Goal: Information Seeking & Learning: Understand process/instructions

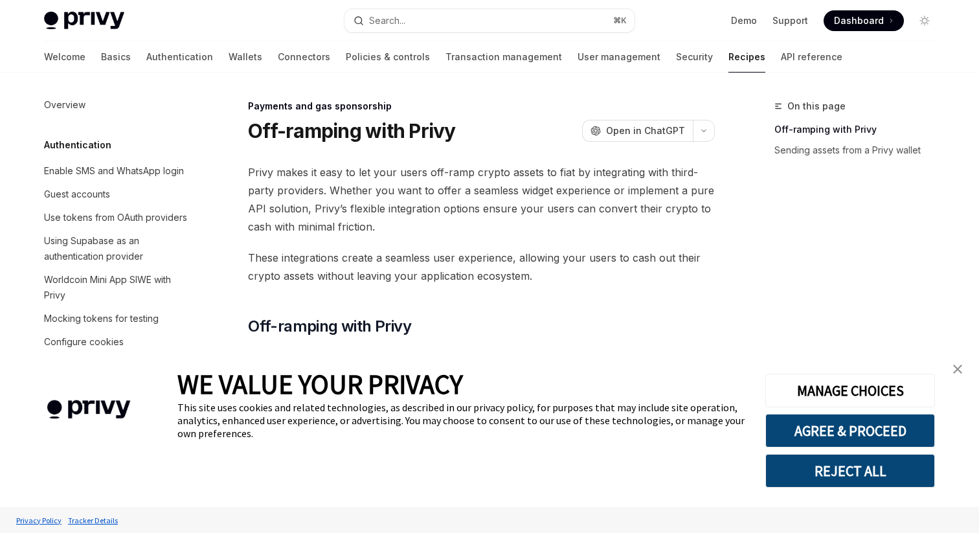
type textarea "*"
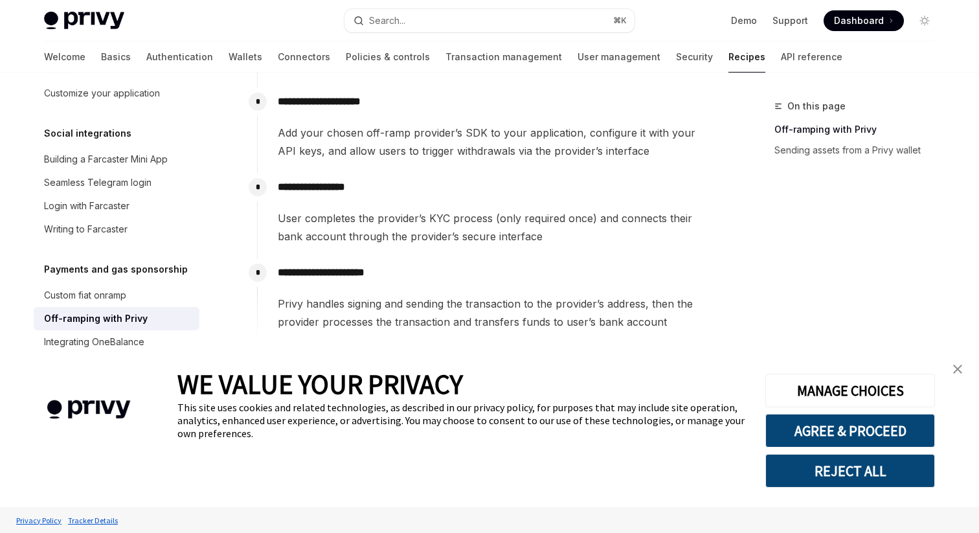
scroll to position [337, 0]
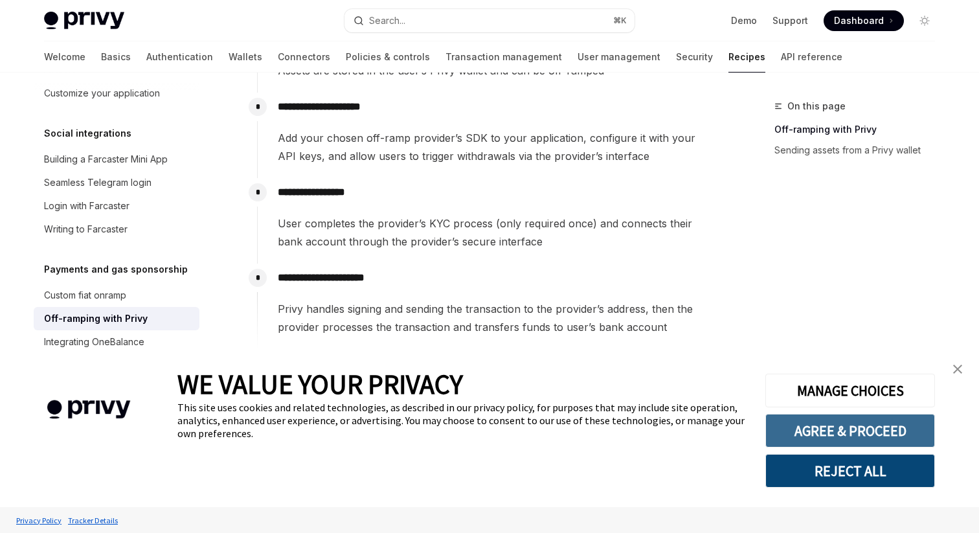
click at [813, 425] on button "AGREE & PROCEED" at bounding box center [850, 431] width 170 height 34
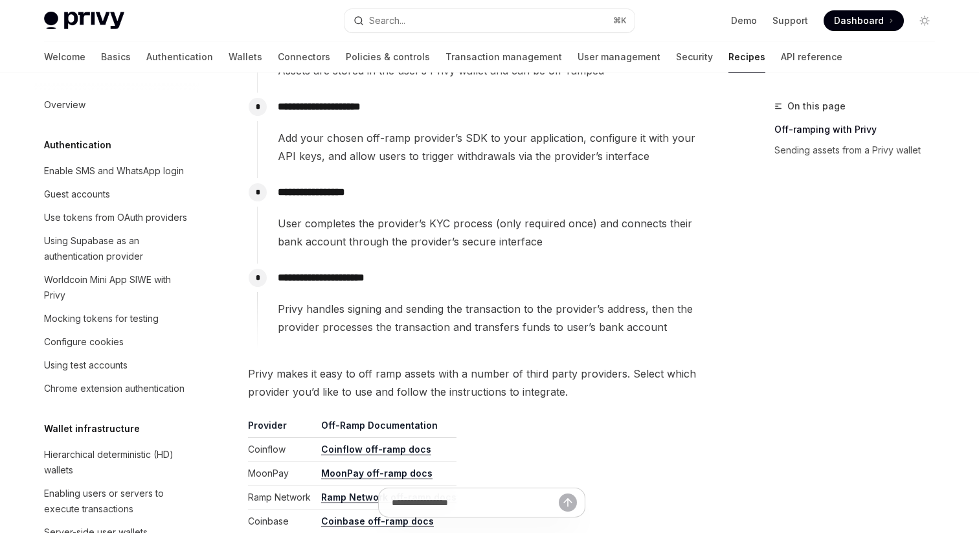
scroll to position [975, 0]
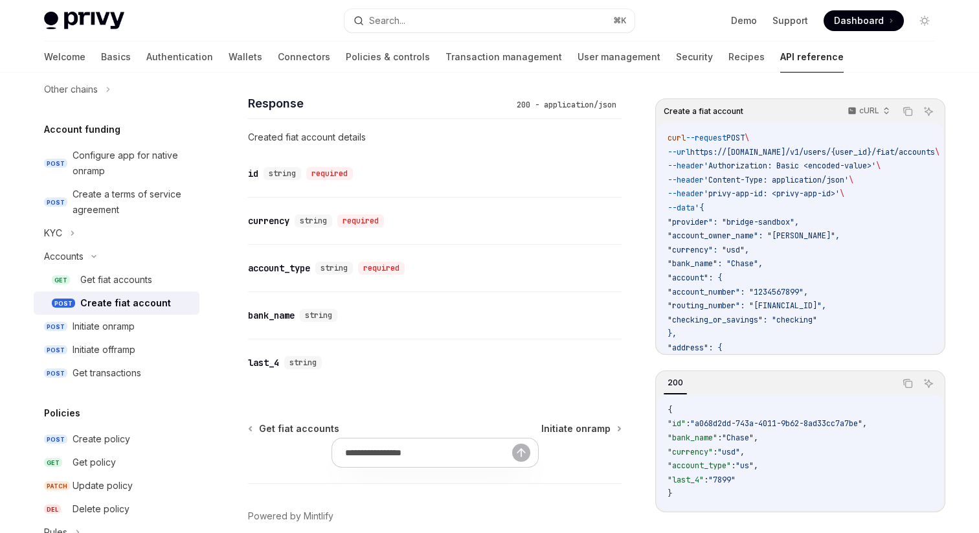
scroll to position [1438, 0]
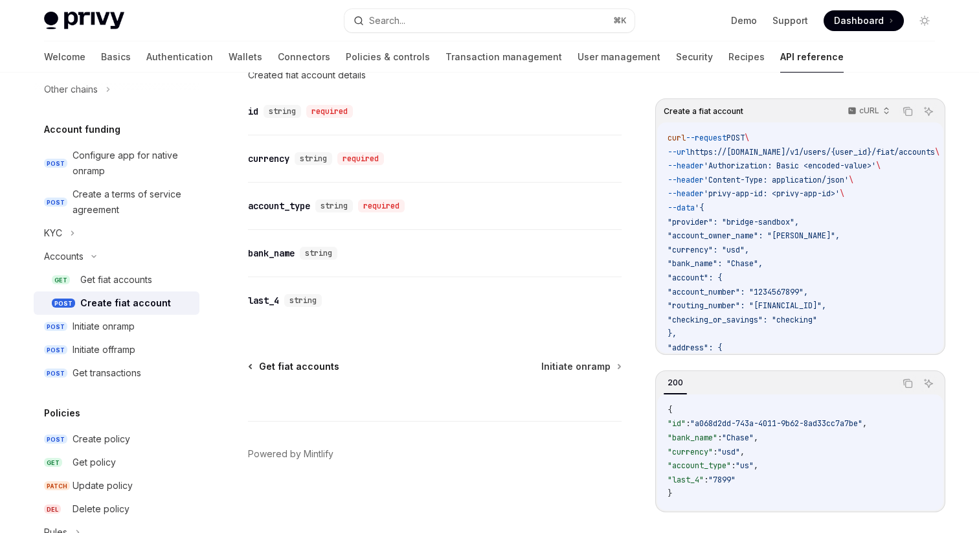
click at [306, 363] on span "Get fiat accounts" at bounding box center [299, 366] width 80 height 13
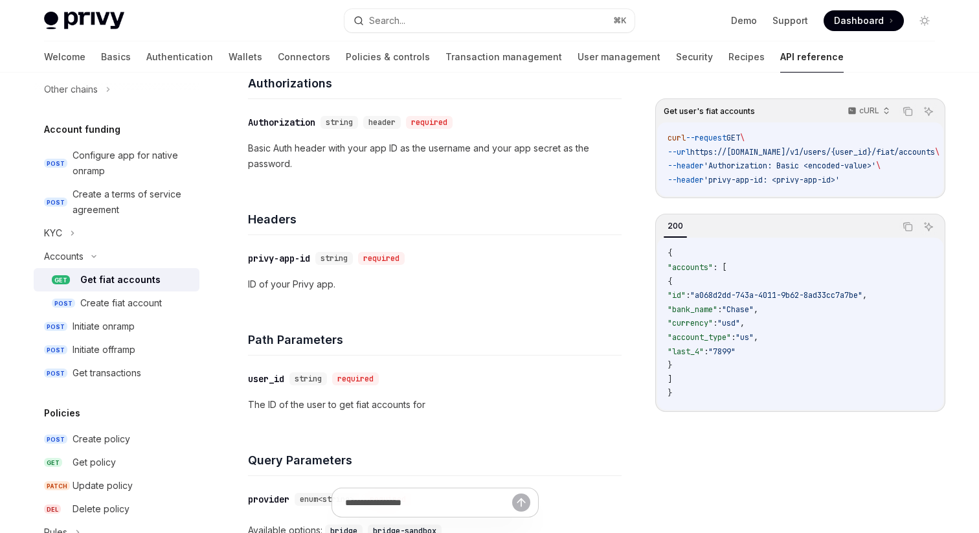
scroll to position [203, 0]
click at [112, 304] on div "Create fiat account" at bounding box center [121, 303] width 82 height 16
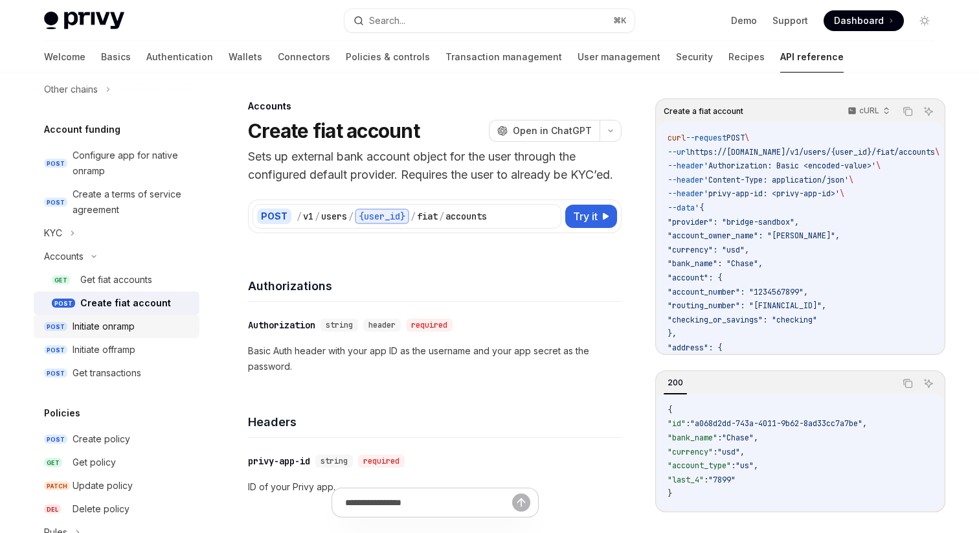
click at [109, 325] on div "Initiate onramp" at bounding box center [104, 326] width 62 height 16
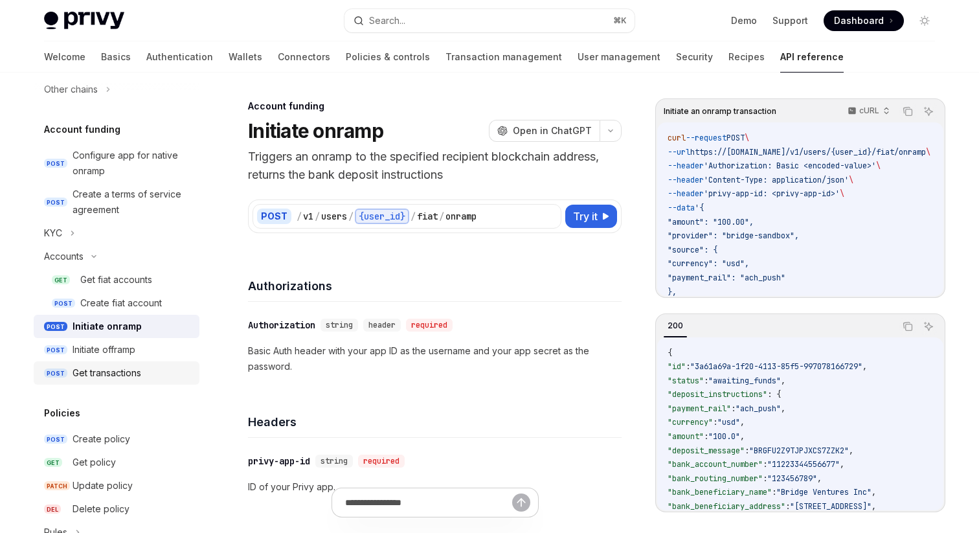
click at [100, 374] on div "Get transactions" at bounding box center [107, 373] width 69 height 16
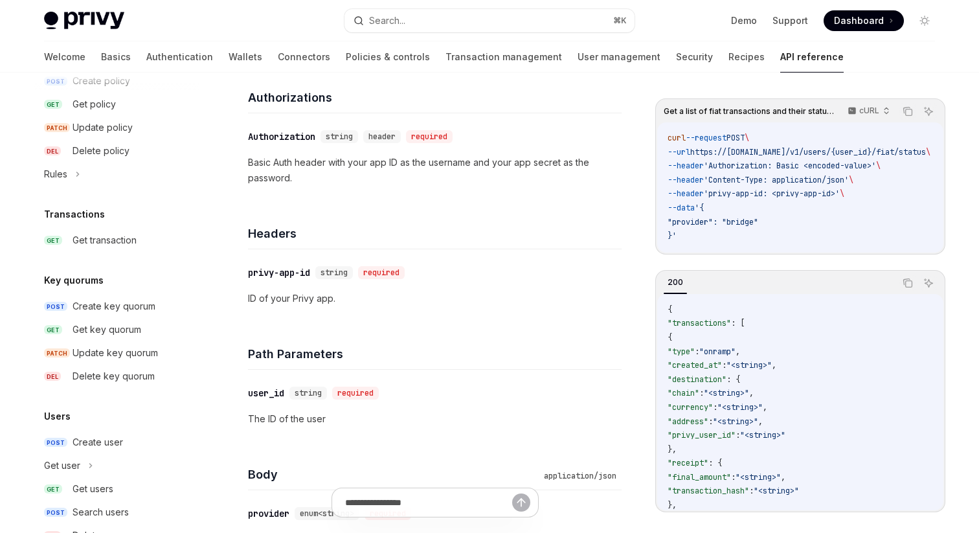
scroll to position [789, 0]
click at [115, 232] on div "Get transaction" at bounding box center [105, 239] width 64 height 16
type textarea "*"
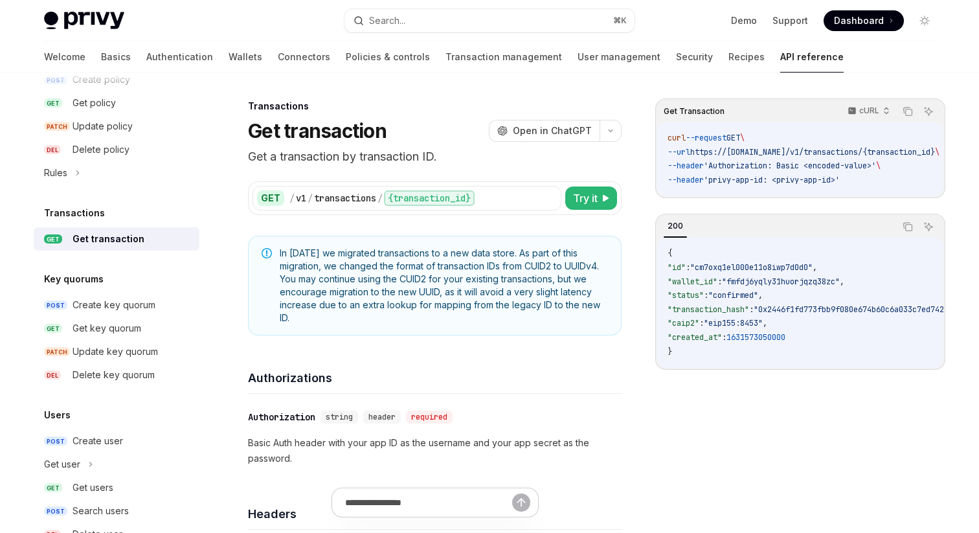
drag, startPoint x: 295, startPoint y: 317, endPoint x: 248, endPoint y: 239, distance: 91.5
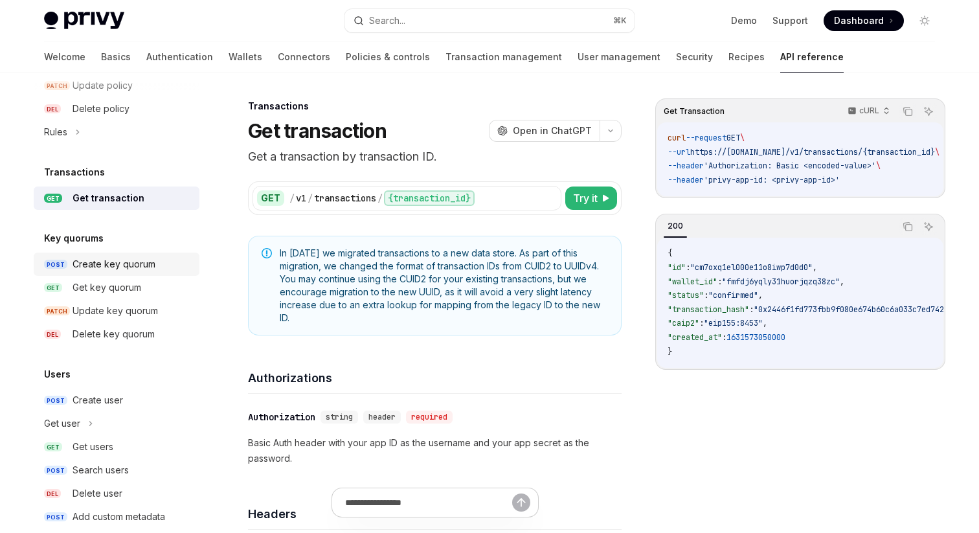
scroll to position [831, 0]
copy span "In August 2025 we migrated transactions to a new data store. As part of this mi…"
